Goal: Navigation & Orientation: Find specific page/section

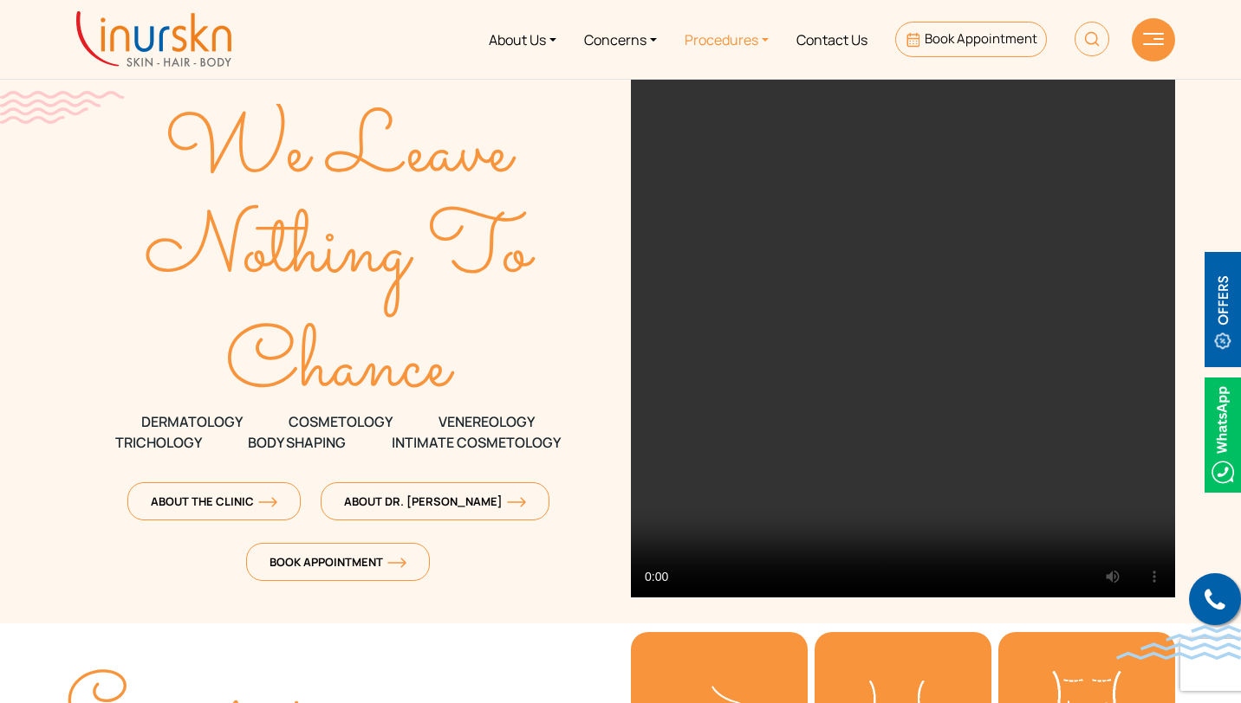
click at [720, 47] on link "Procedures" at bounding box center [727, 39] width 112 height 65
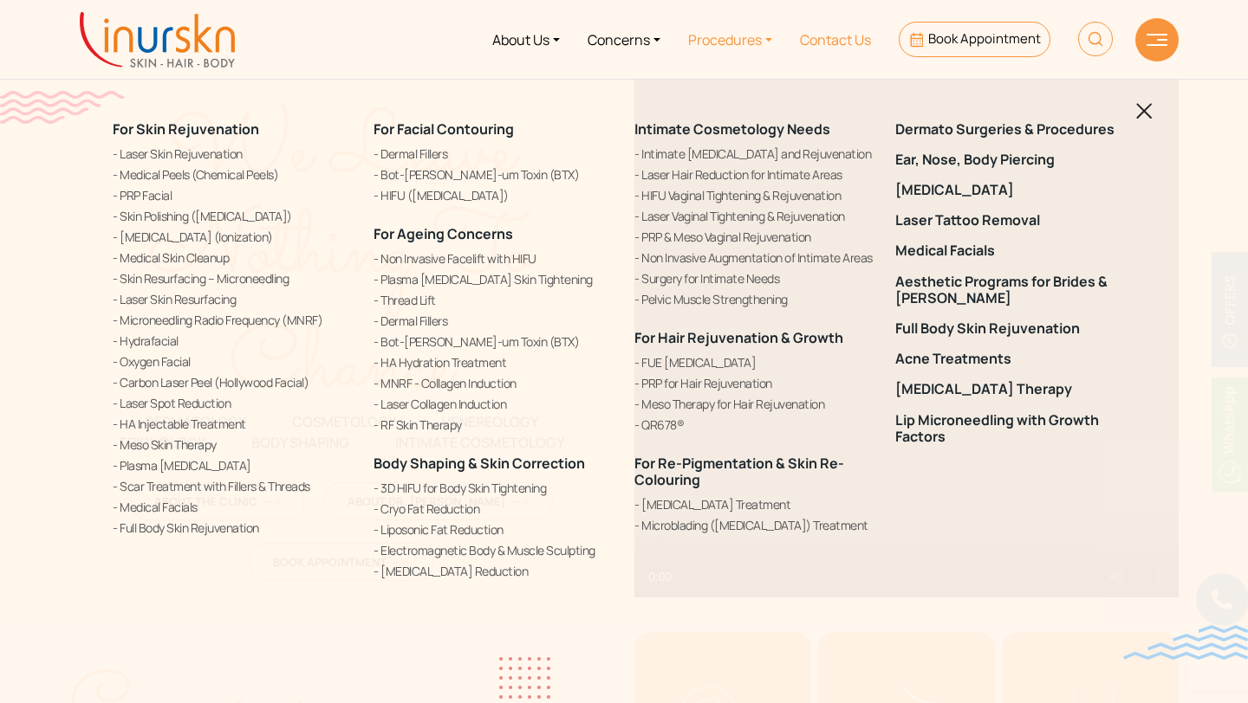
click at [800, 39] on link "Contact Us" at bounding box center [835, 39] width 99 height 65
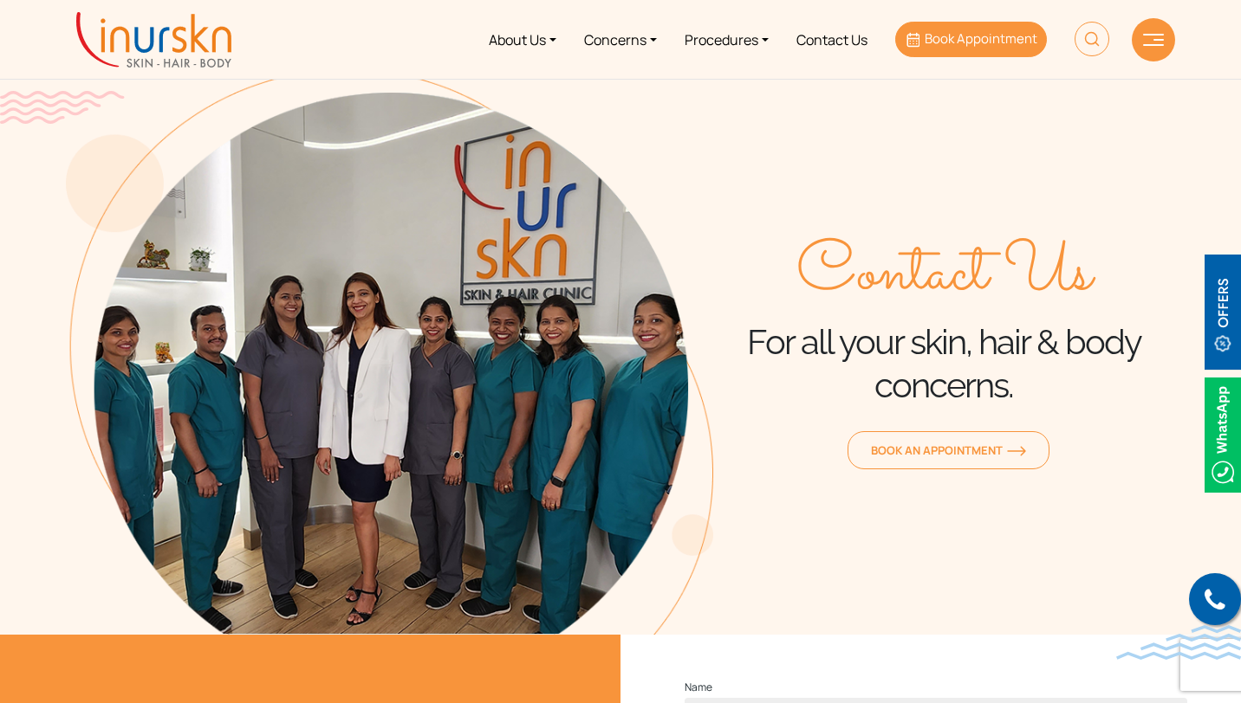
click at [915, 44] on icon at bounding box center [913, 40] width 13 height 15
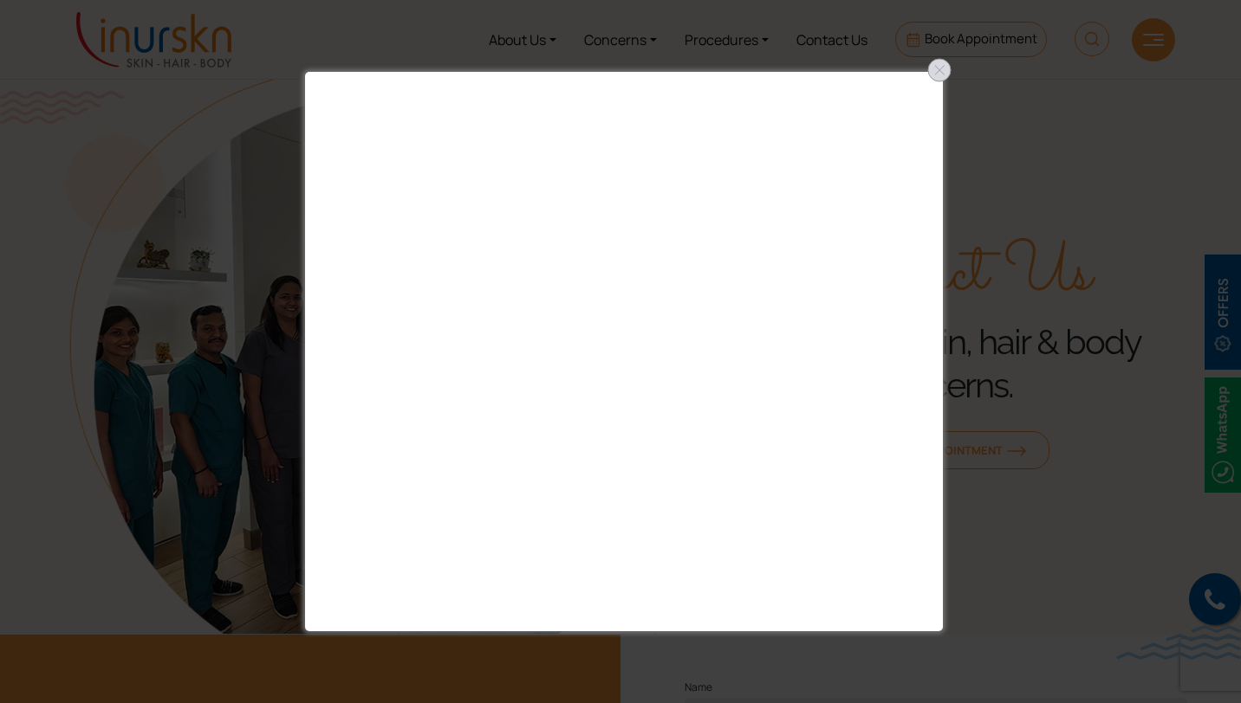
click at [941, 69] on div at bounding box center [939, 70] width 28 height 28
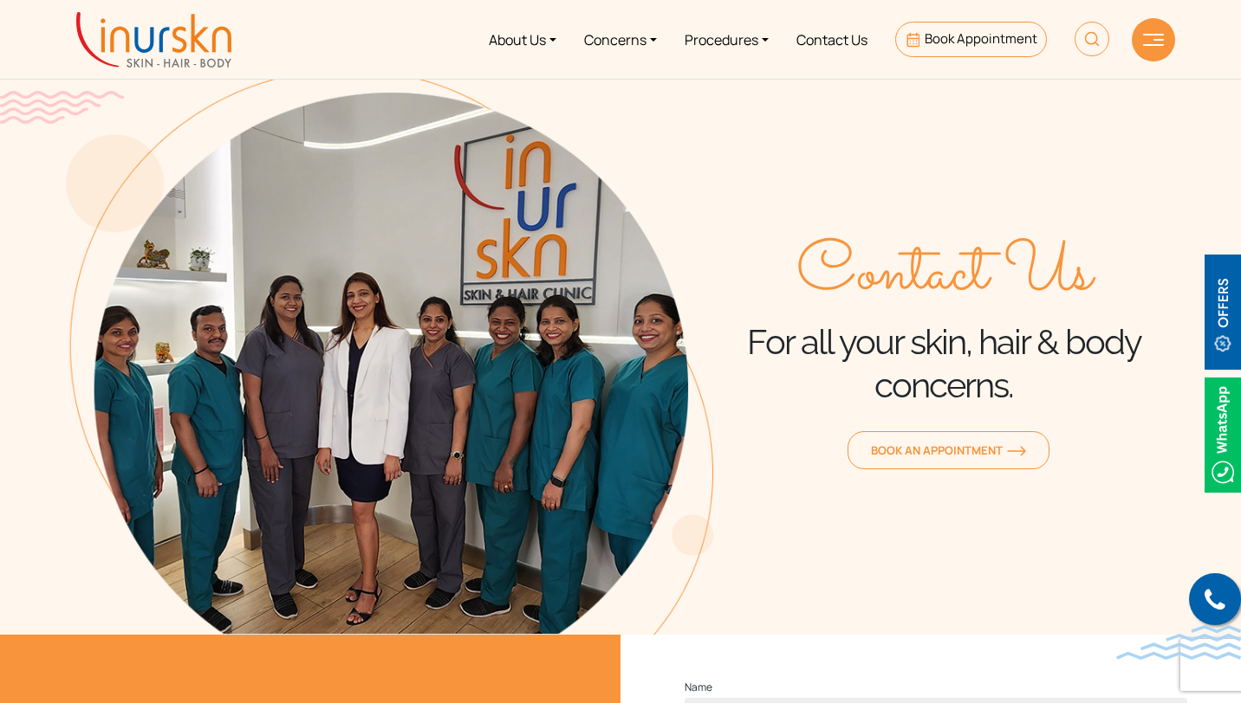
click at [1156, 26] on div at bounding box center [1152, 39] width 43 height 43
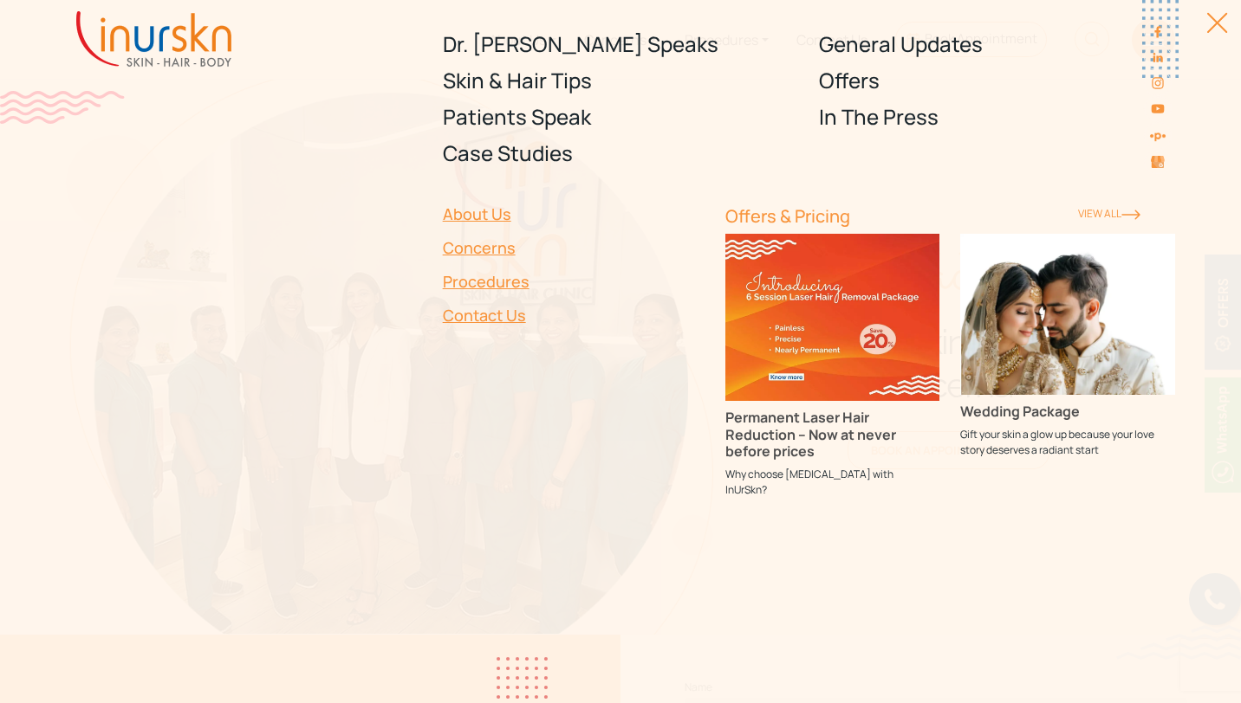
click at [1215, 16] on div "Dr. Sejal Speaks Skin & Hair Tips Patients Speak Case Studies General Updates O…" at bounding box center [620, 351] width 1241 height 703
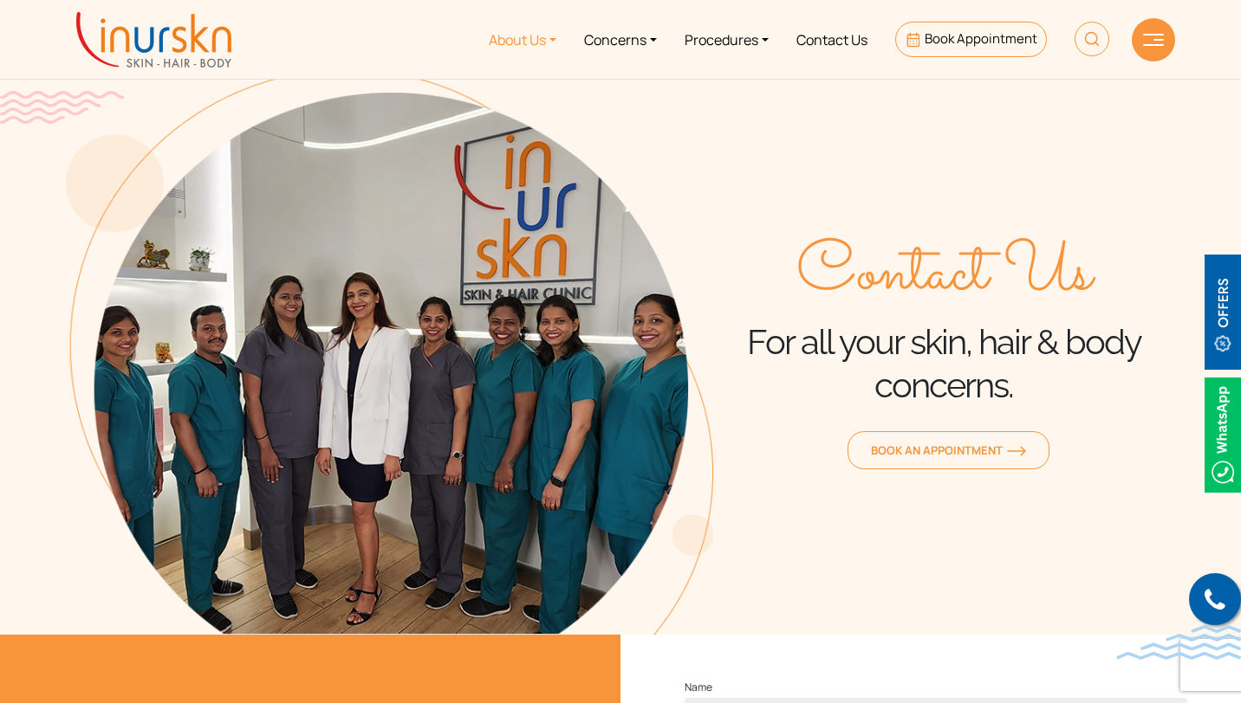
click at [519, 47] on link "About Us" at bounding box center [522, 39] width 95 height 65
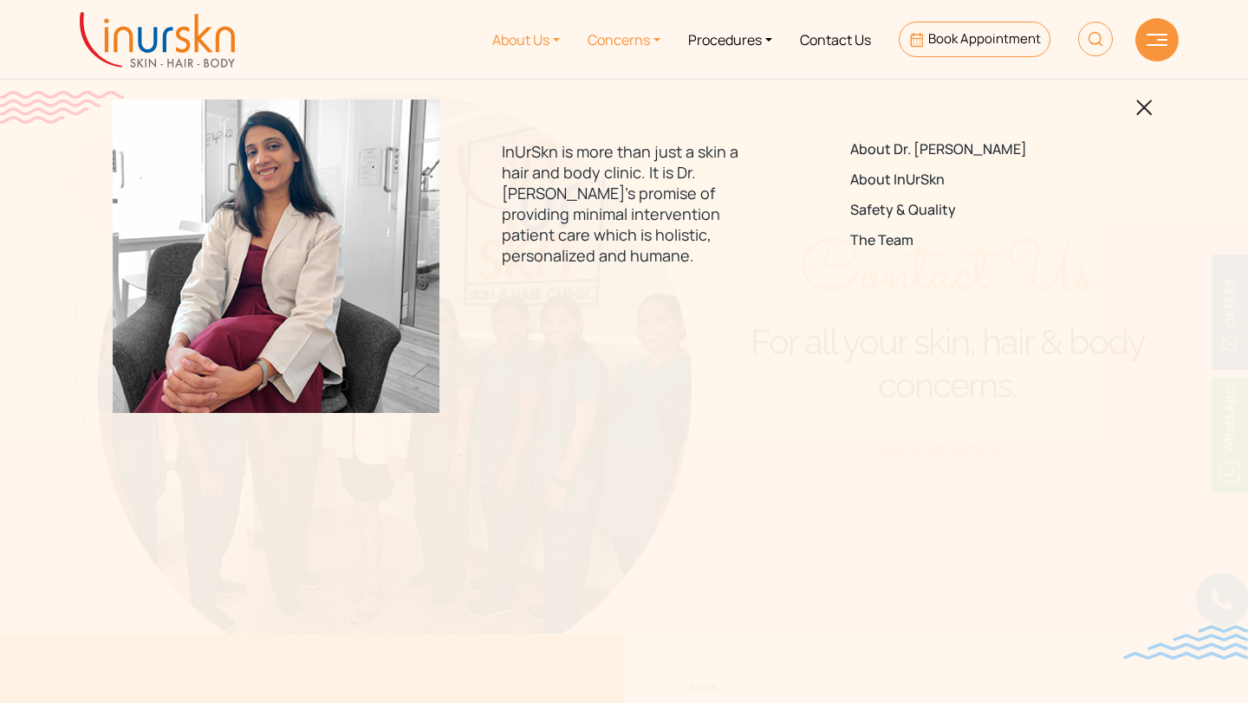
click at [606, 38] on link "Concerns" at bounding box center [624, 39] width 100 height 65
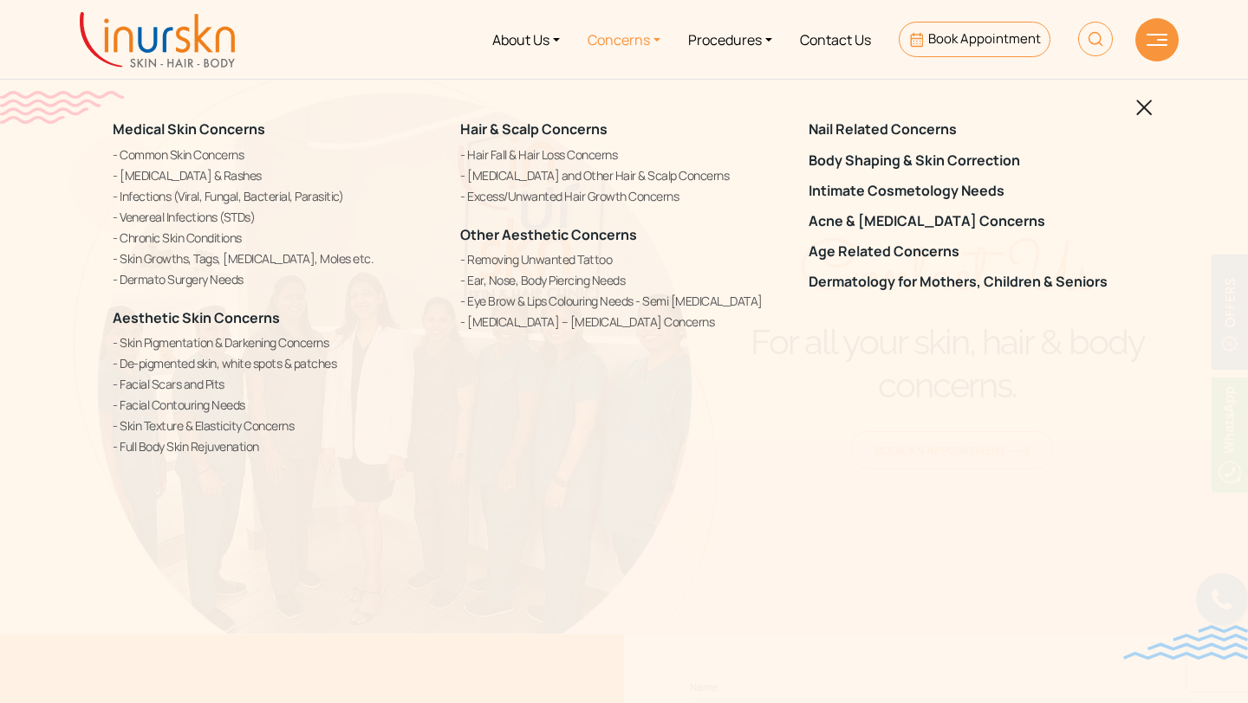
click at [210, 42] on img at bounding box center [157, 39] width 155 height 55
